Goal: Information Seeking & Learning: Learn about a topic

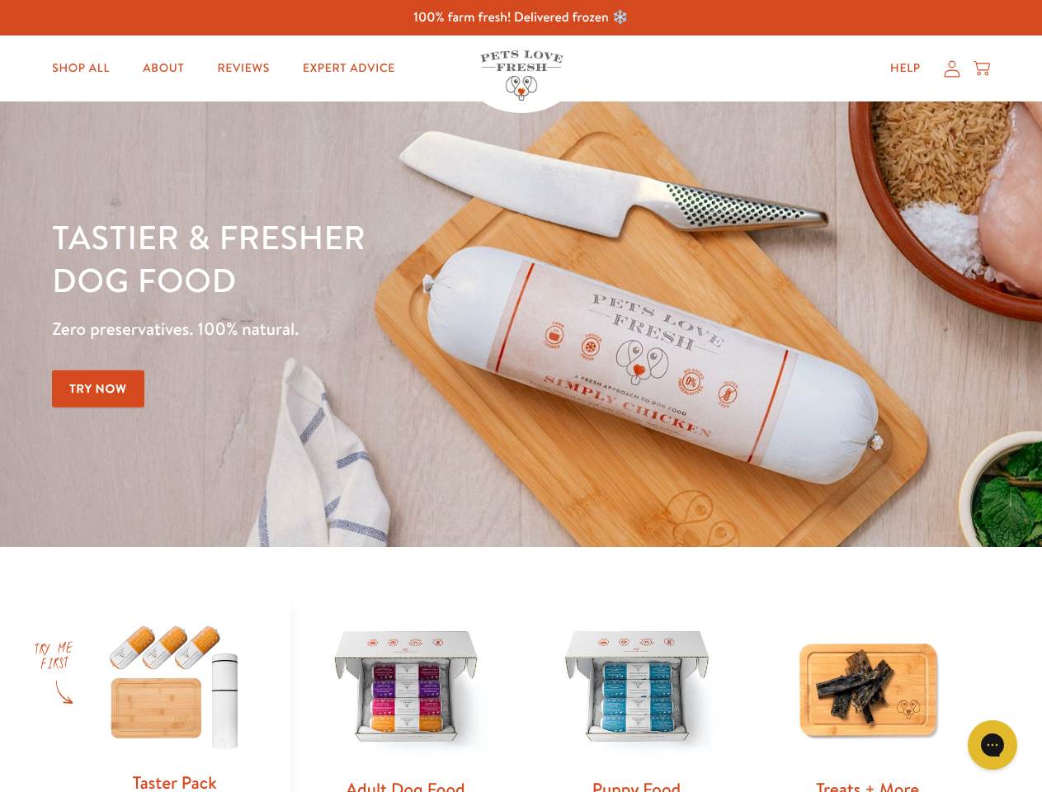
click at [521, 396] on div "Tastier & fresher dog food Zero preservatives. 100% natural. Try Now" at bounding box center [365, 324] width 626 height 218
click at [993, 745] on icon "Gorgias live chat" at bounding box center [993, 745] width 16 height 16
